Goal: Information Seeking & Learning: Learn about a topic

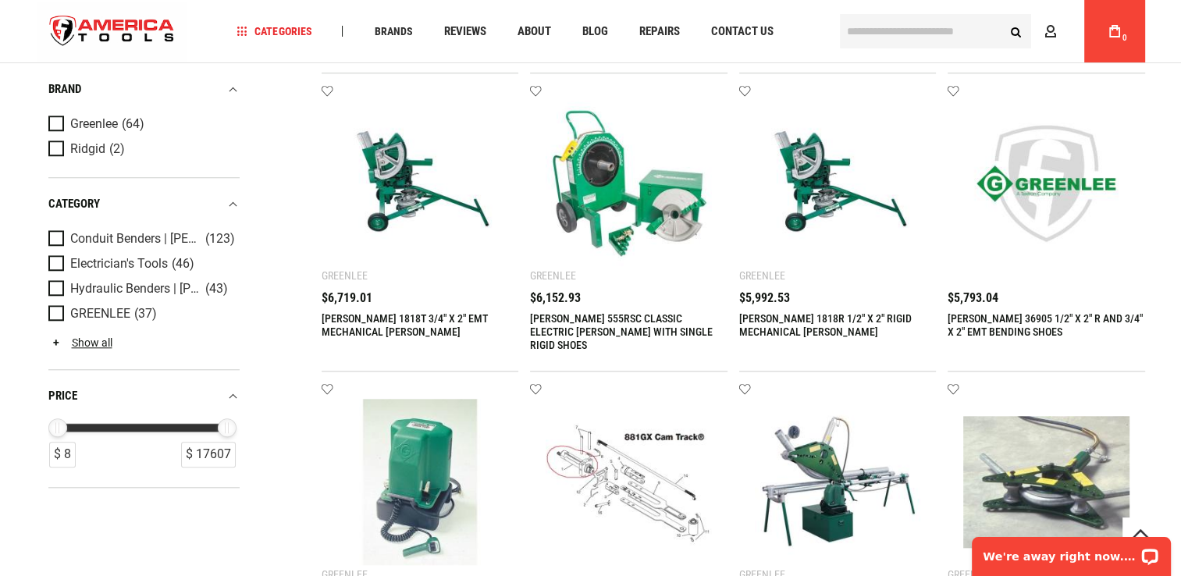
scroll to position [1171, 0]
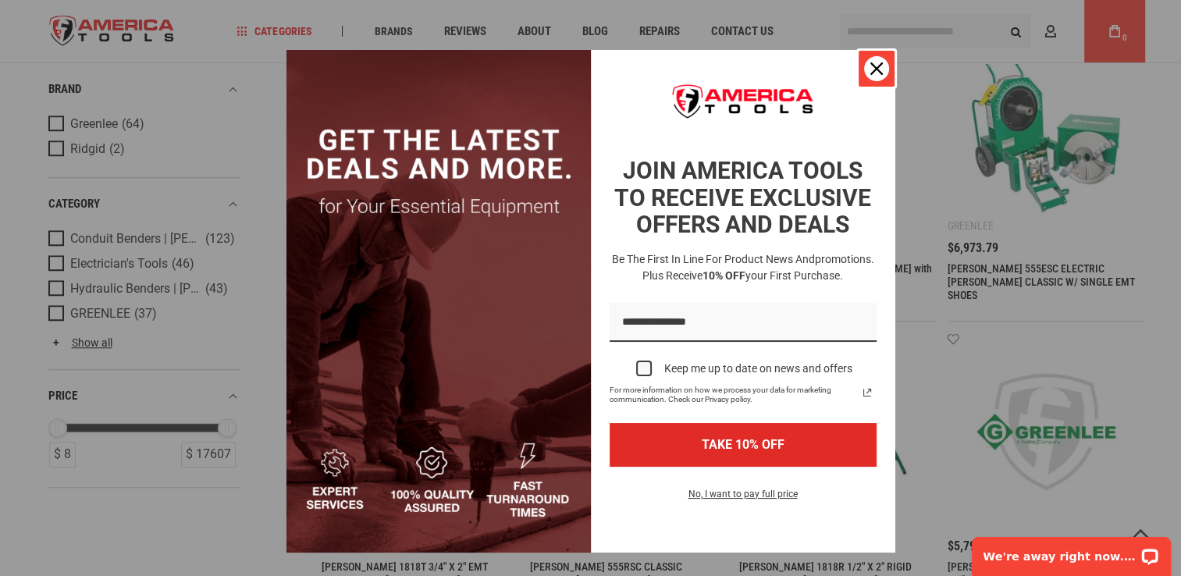
click at [868, 79] on div "Close" at bounding box center [876, 68] width 25 height 25
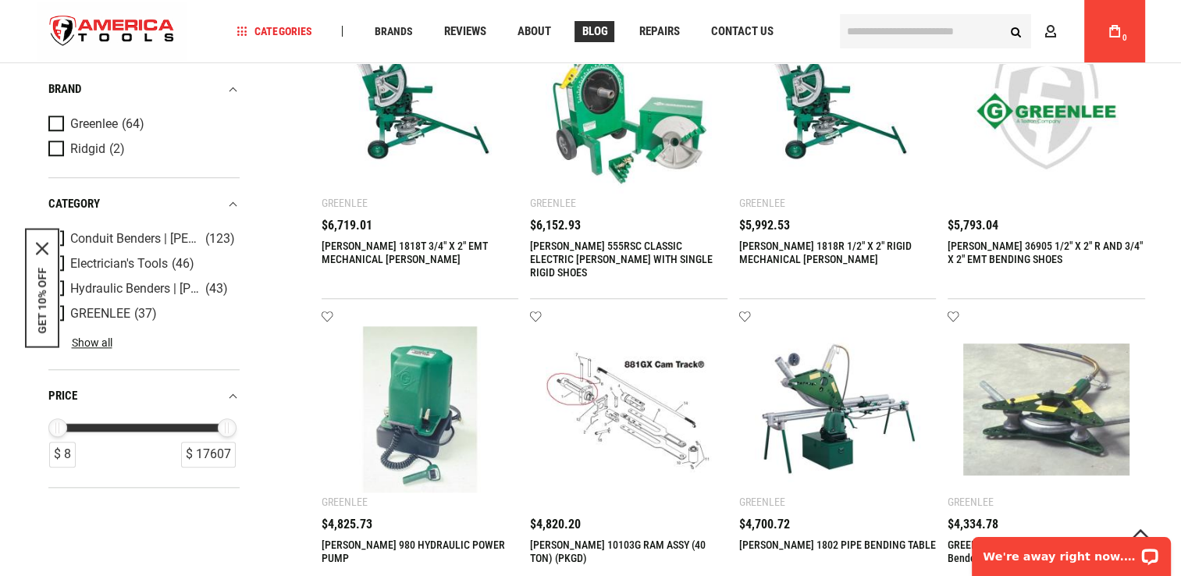
scroll to position [1483, 0]
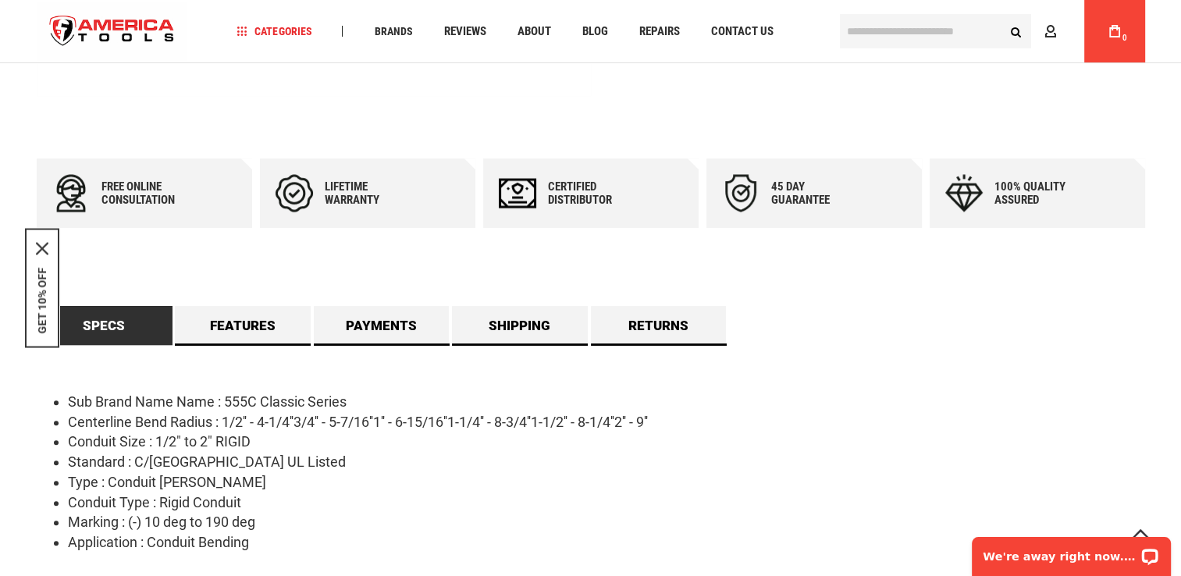
scroll to position [624, 0]
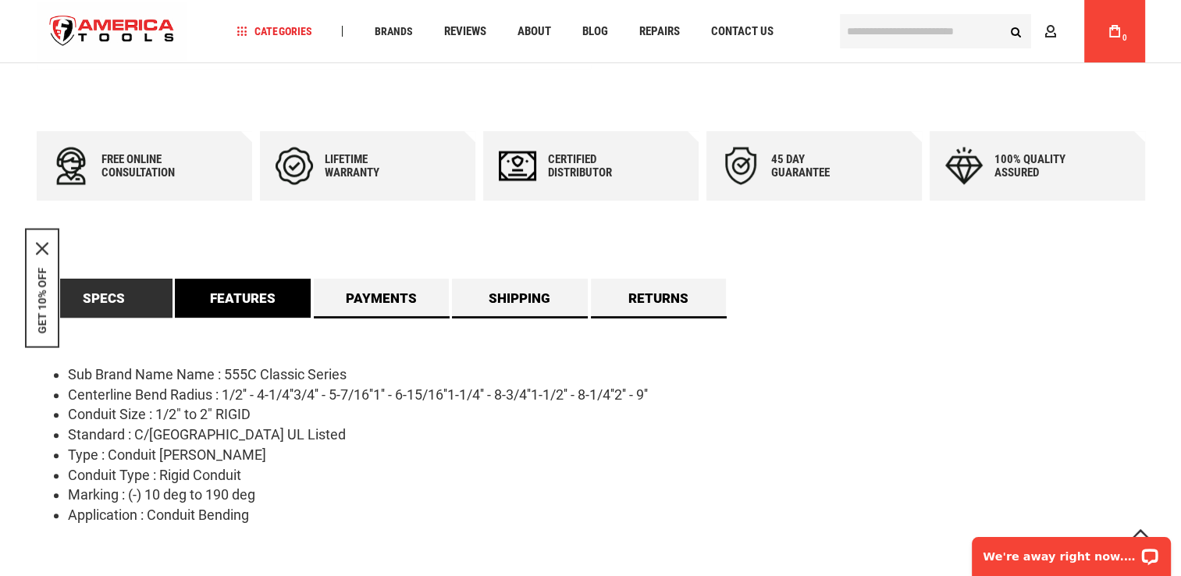
click at [227, 289] on link "Features" at bounding box center [243, 298] width 136 height 39
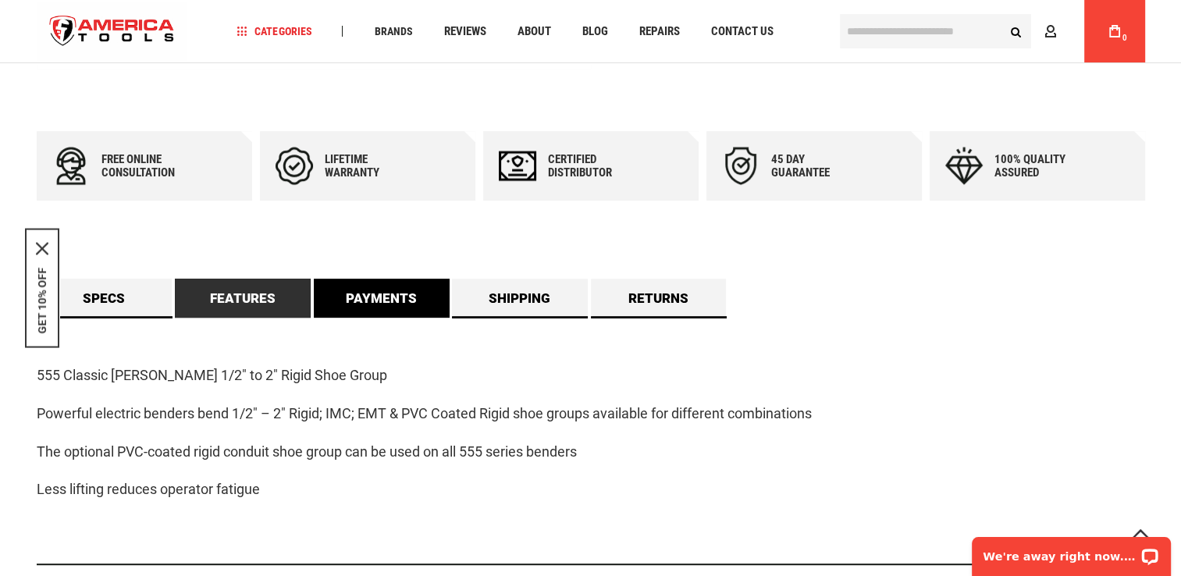
click at [376, 286] on link "Payments" at bounding box center [382, 298] width 136 height 39
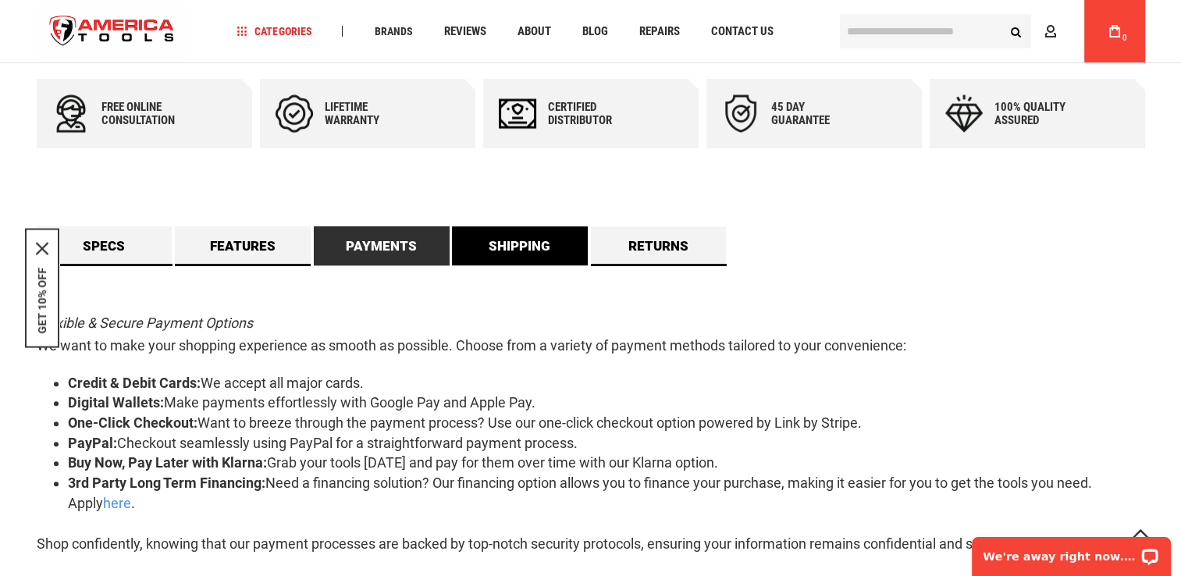
scroll to position [780, 0]
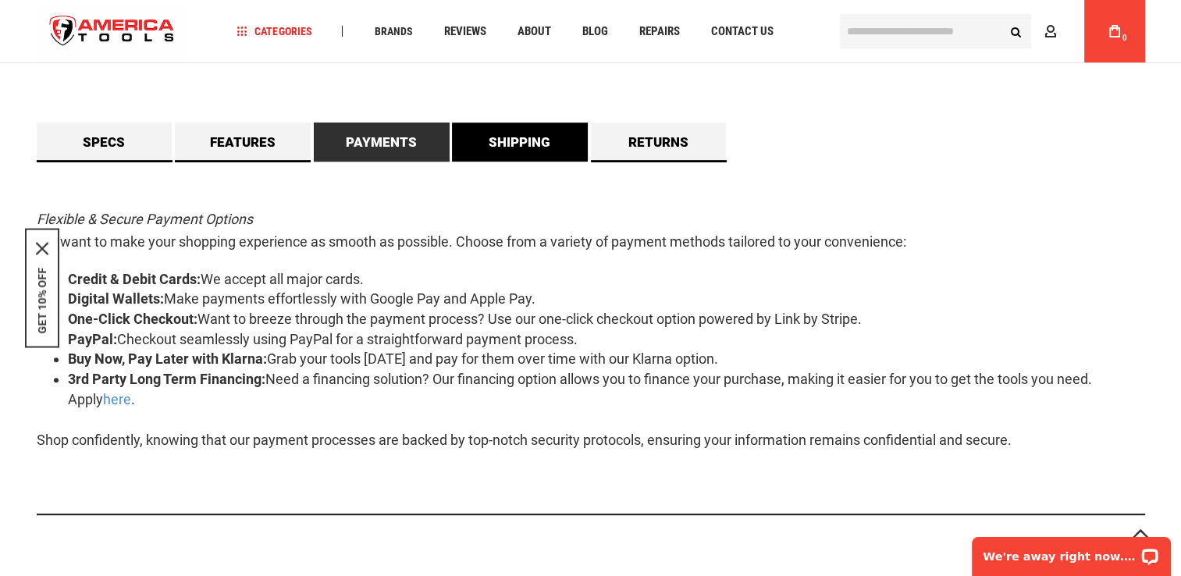
click at [559, 154] on link "Shipping" at bounding box center [520, 142] width 136 height 39
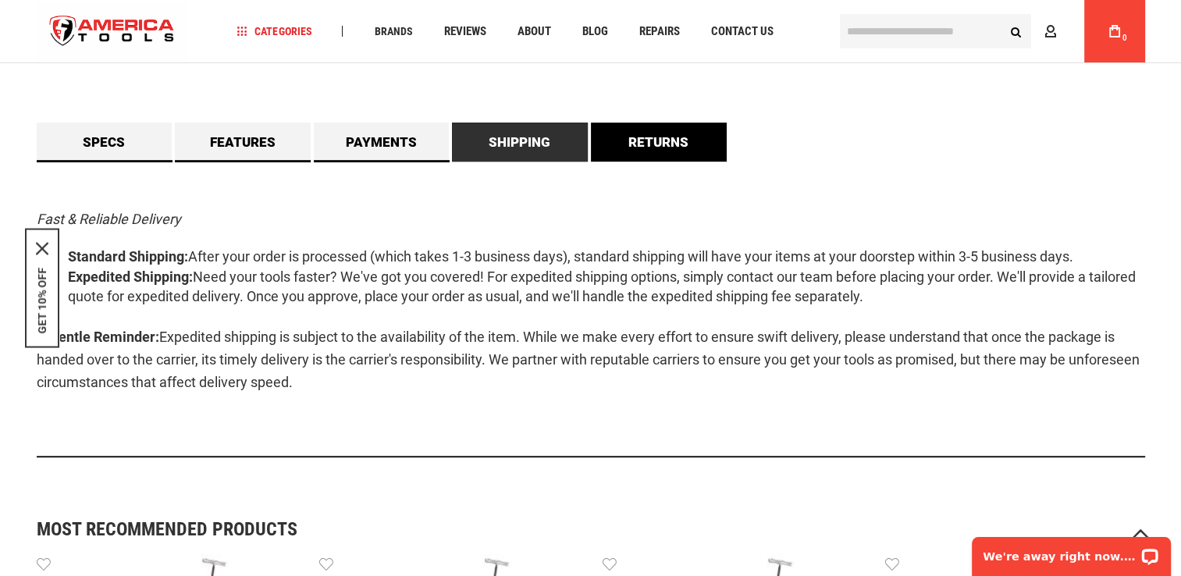
click at [668, 148] on link "Returns" at bounding box center [659, 142] width 136 height 39
